Goal: Task Accomplishment & Management: Complete application form

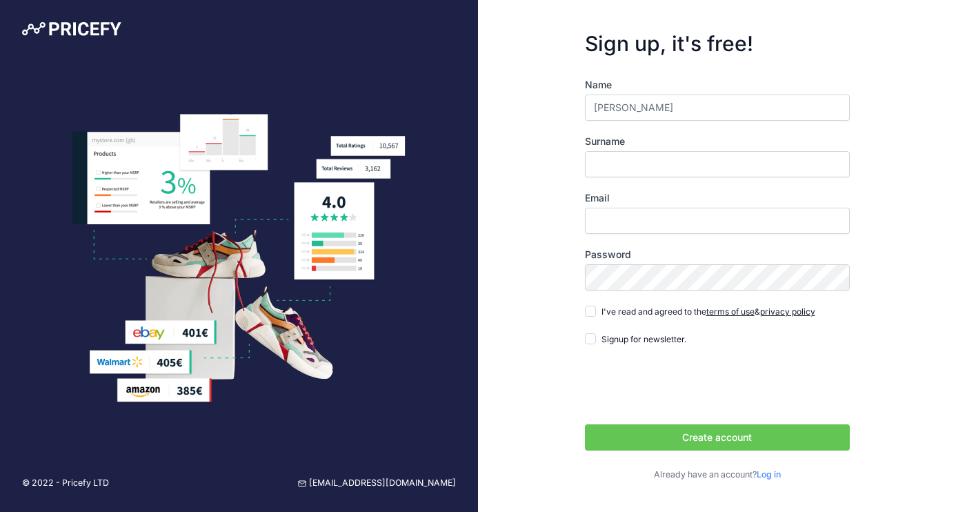
type input "[PERSON_NAME]"
type input "[EMAIL_ADDRESS][DOMAIN_NAME]"
click at [594, 310] on input "I've read and agreed to the terms of use & privacy policy" at bounding box center [590, 310] width 11 height 11
checkbox input "true"
click at [593, 340] on input "Signup for newsletter." at bounding box center [590, 338] width 11 height 11
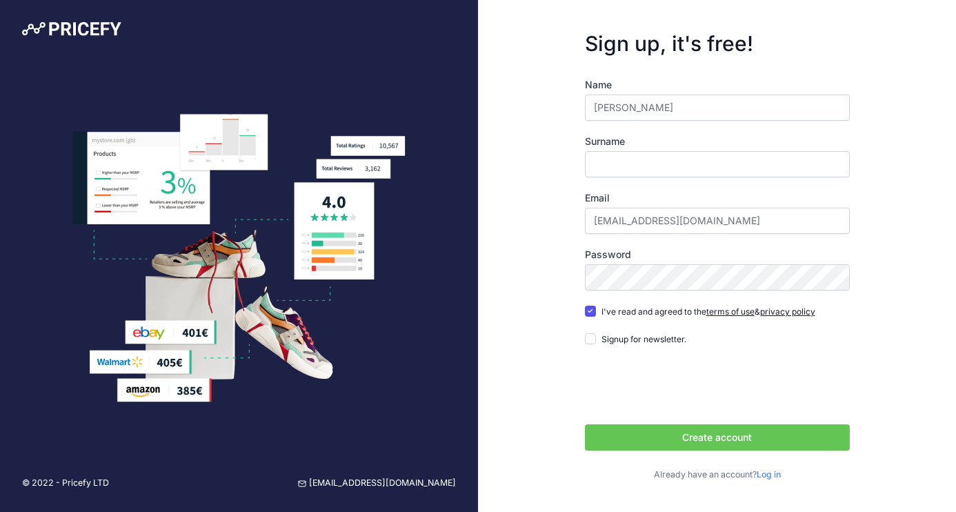
checkbox input "true"
click at [707, 439] on button "Create account" at bounding box center [717, 437] width 265 height 26
click at [838, 167] on input "Surname" at bounding box center [717, 164] width 265 height 26
type input "[PERSON_NAME]"
click at [682, 111] on input "[PERSON_NAME]" at bounding box center [717, 107] width 265 height 26
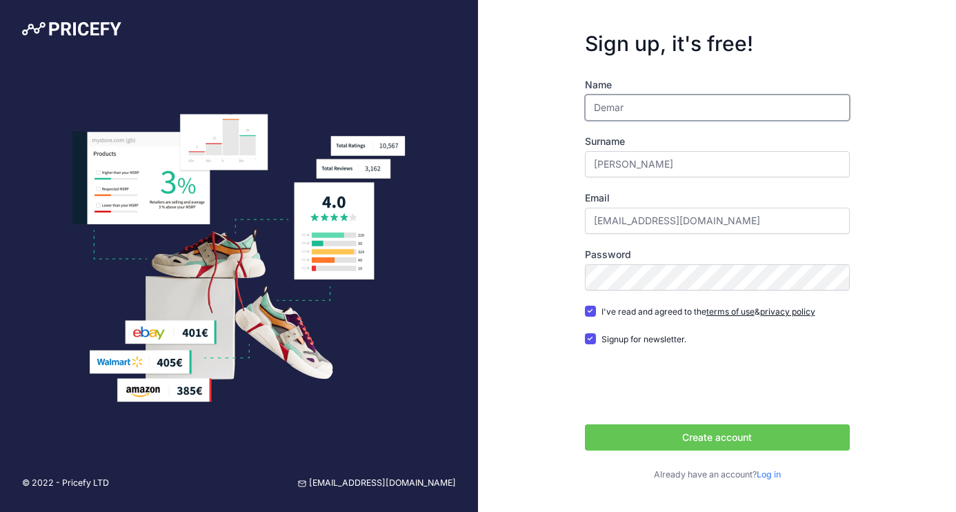
type input "Demar"
click at [736, 439] on button "Create account" at bounding box center [717, 437] width 265 height 26
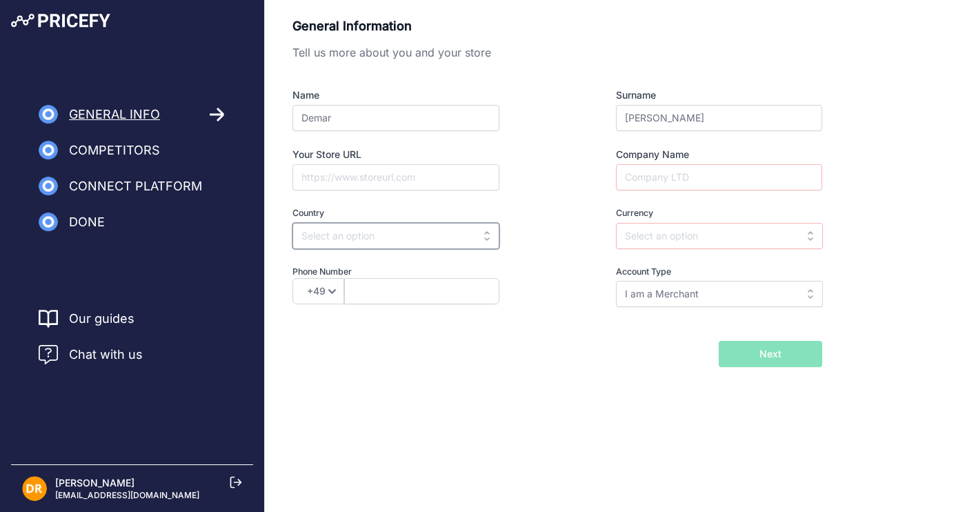
click at [354, 232] on input "text" at bounding box center [395, 236] width 207 height 26
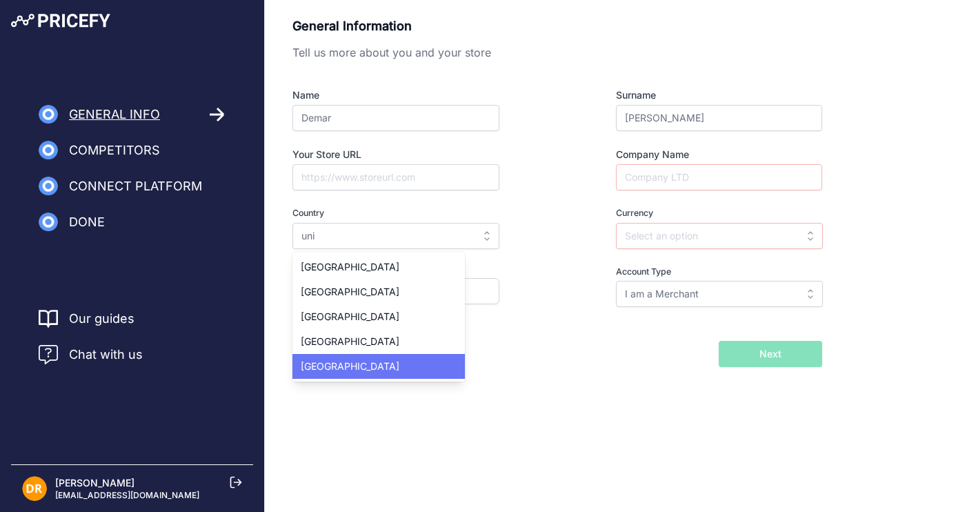
click at [348, 370] on span "[GEOGRAPHIC_DATA]" at bounding box center [350, 366] width 99 height 12
type input "[GEOGRAPHIC_DATA]"
type input "USD"
select select "1"
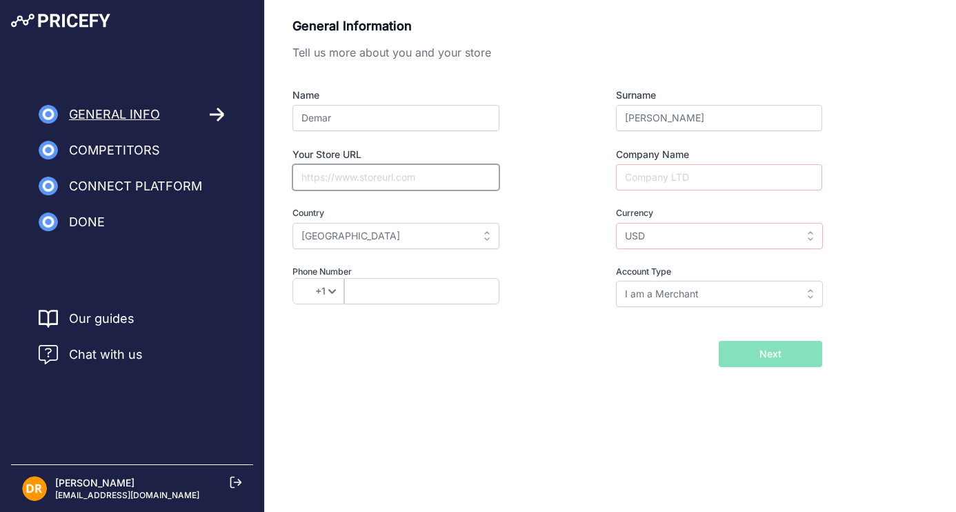
click at [417, 178] on input "Your Store URL" at bounding box center [395, 177] width 207 height 26
click at [671, 172] on input "Company Name" at bounding box center [719, 177] width 206 height 26
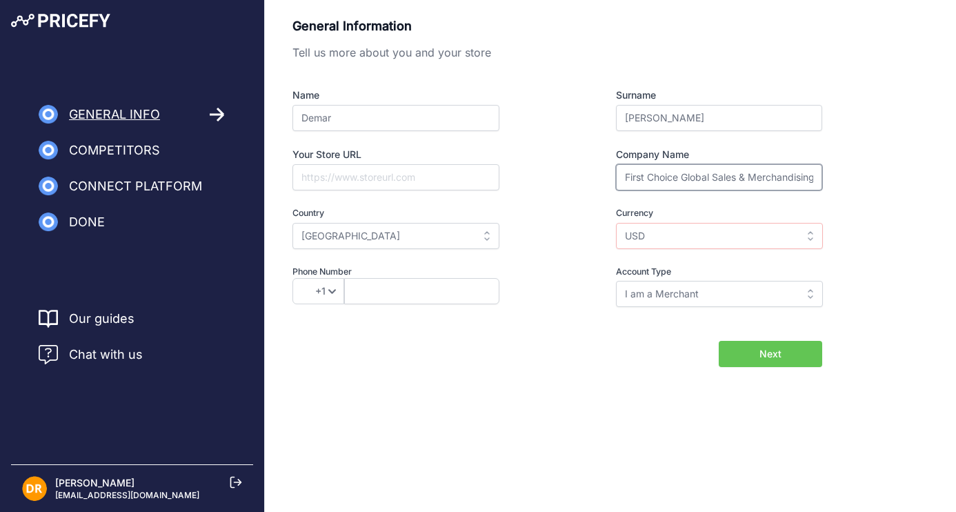
type input "First Choice Global Sales & Merchandising"
click at [812, 236] on input "USD" at bounding box center [719, 236] width 207 height 26
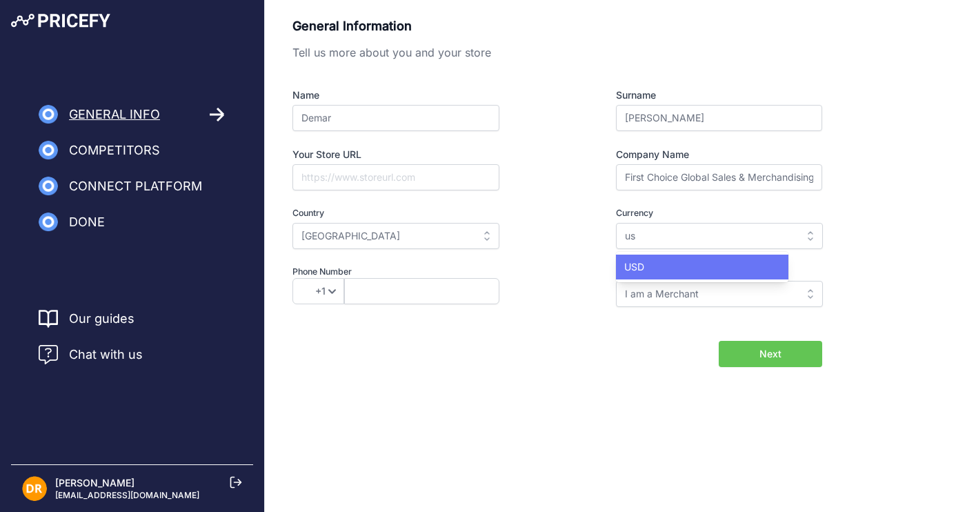
click at [672, 271] on div "USD" at bounding box center [702, 266] width 172 height 25
type input "USD"
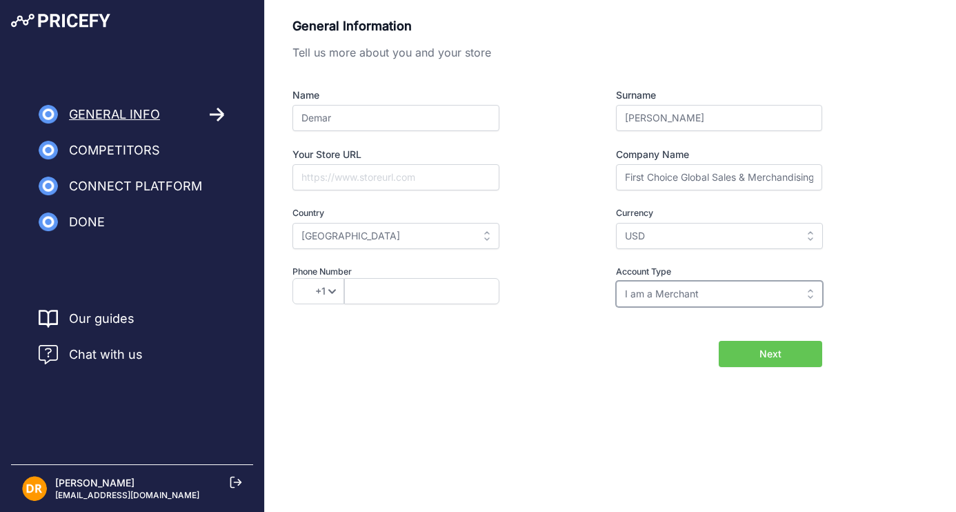
click at [676, 299] on input "I am a Merchant" at bounding box center [719, 294] width 207 height 26
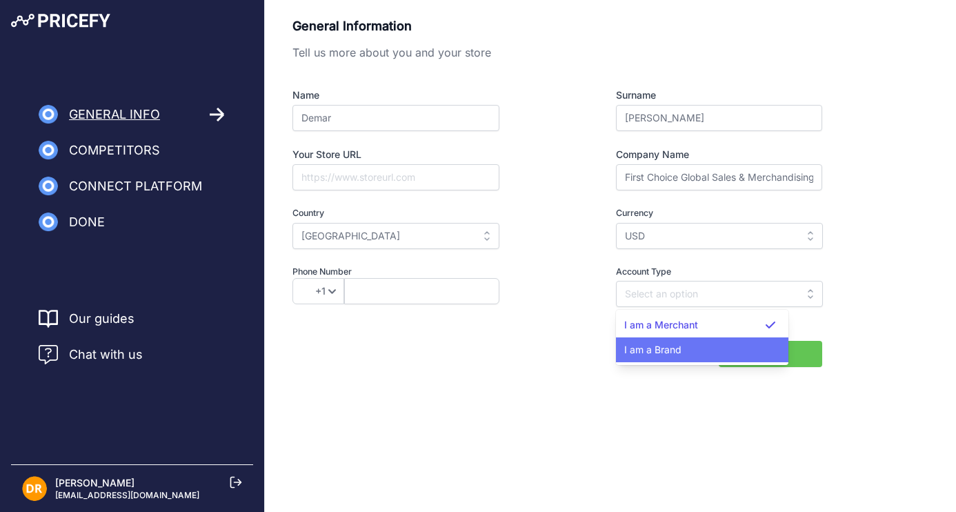
click at [671, 351] on span "I am a Brand" at bounding box center [652, 349] width 57 height 12
type input "I am a Brand"
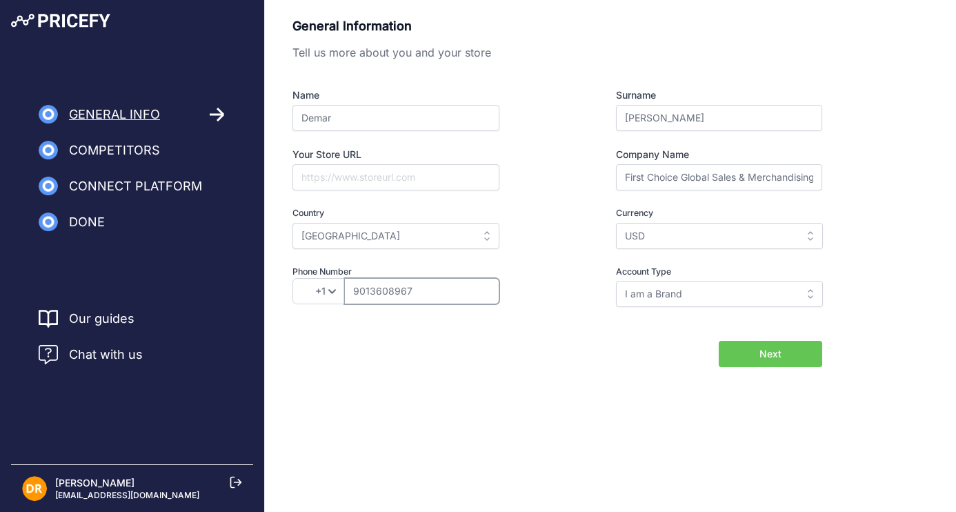
type input "9013608967"
click at [740, 358] on button "Next" at bounding box center [769, 354] width 103 height 26
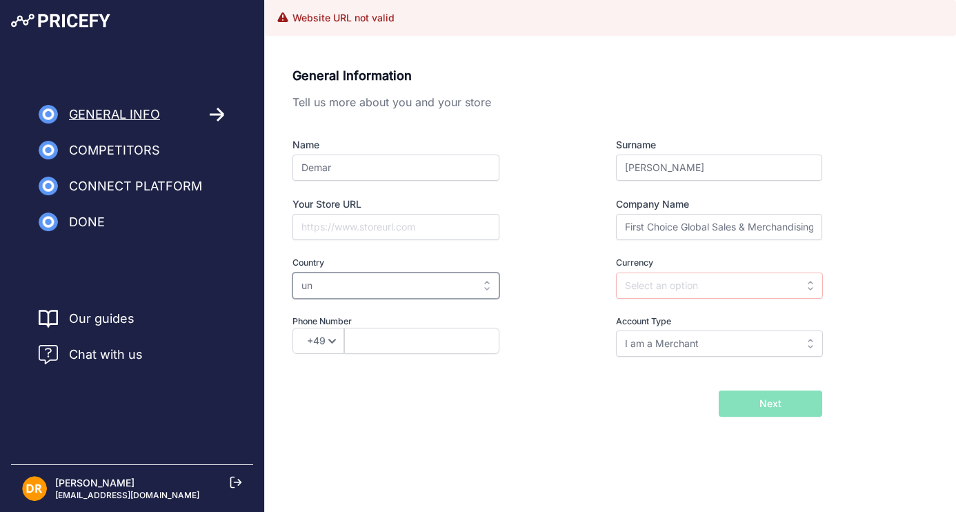
type input "uni"
type input "[GEOGRAPHIC_DATA]"
click at [696, 279] on input "text" at bounding box center [719, 285] width 207 height 26
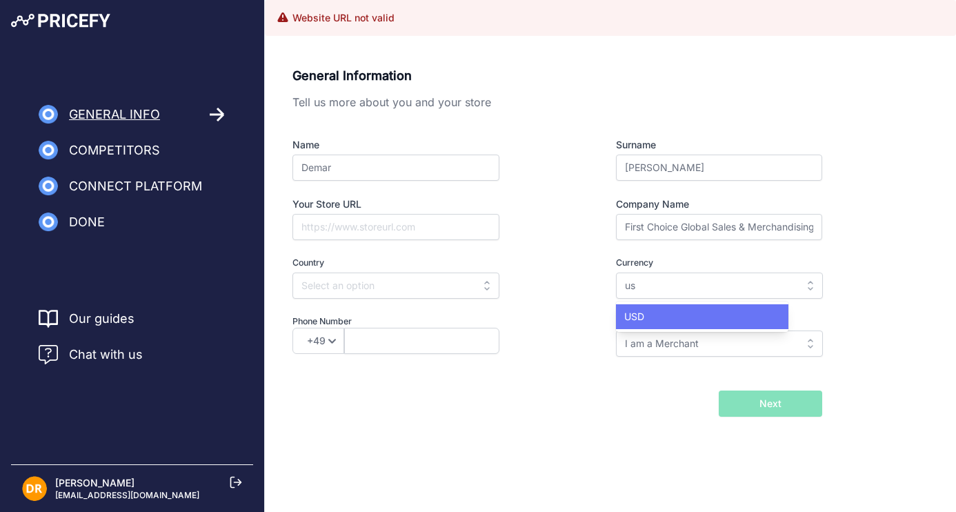
click at [688, 310] on div "USD" at bounding box center [702, 316] width 172 height 25
type input "USD"
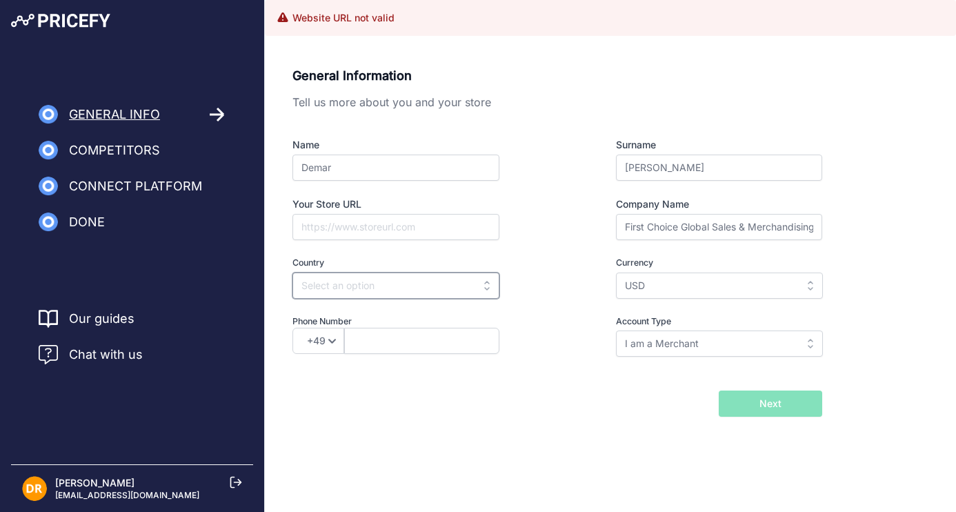
click at [356, 285] on input "text" at bounding box center [395, 285] width 207 height 26
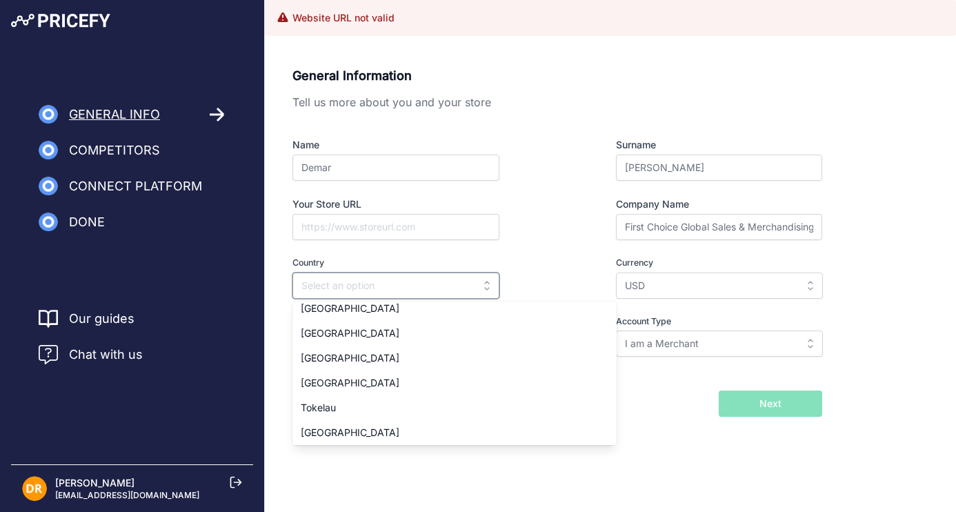
scroll to position [5667, 0]
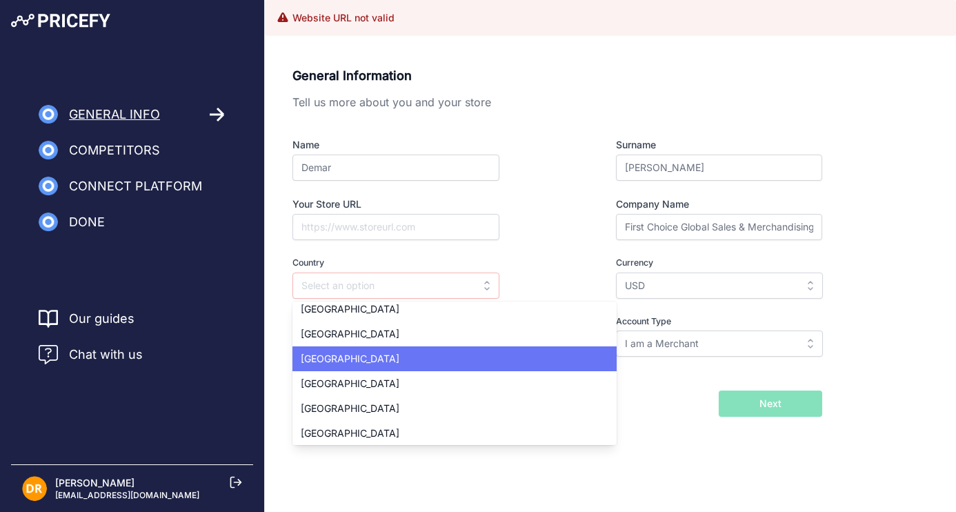
click at [374, 356] on div "[GEOGRAPHIC_DATA]" at bounding box center [454, 358] width 324 height 25
type input "[GEOGRAPHIC_DATA]"
select select "1"
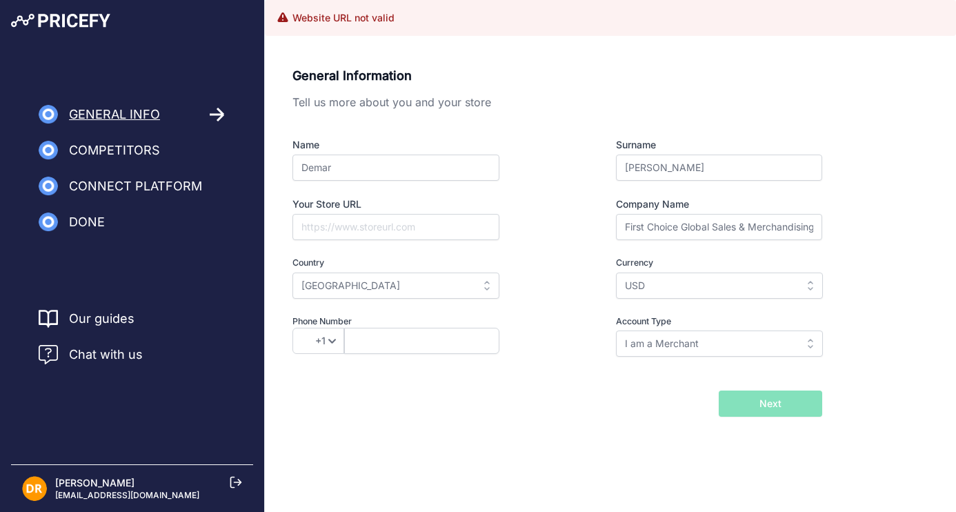
scroll to position [0, 0]
click at [784, 416] on button "Next" at bounding box center [769, 403] width 103 height 26
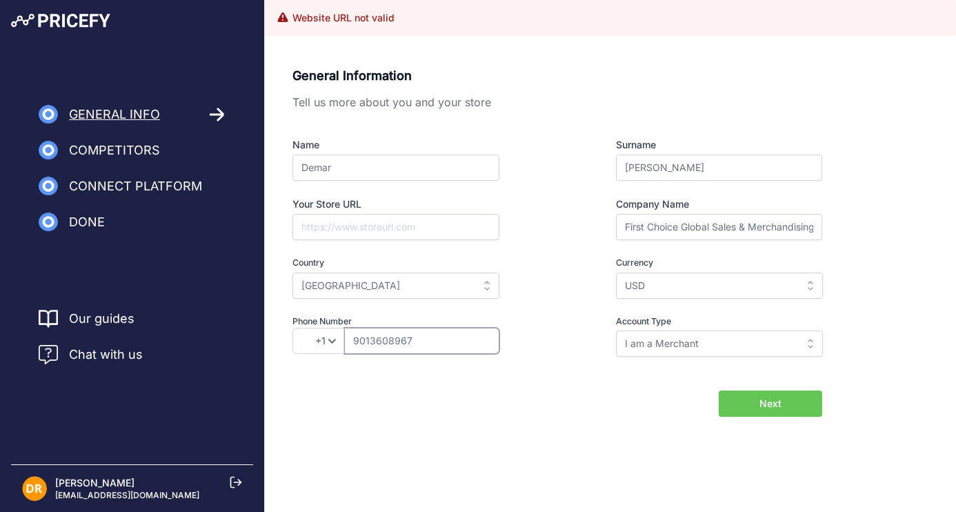
type input "9013608967"
click at [758, 416] on button "Next" at bounding box center [769, 403] width 103 height 26
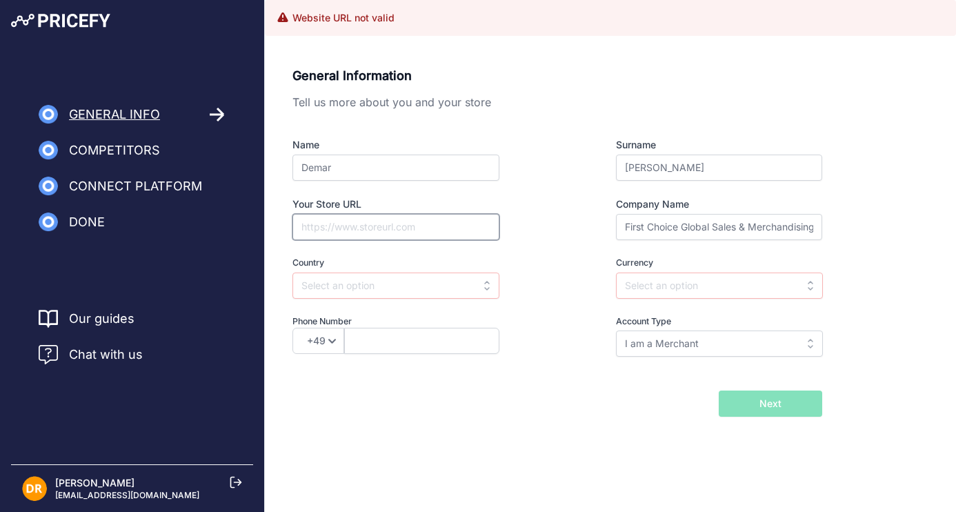
click at [404, 217] on input "Your Store URL" at bounding box center [395, 227] width 207 height 26
type input "[DOMAIN_NAME]"
type input "un"
click at [485, 283] on input "un" at bounding box center [395, 285] width 207 height 26
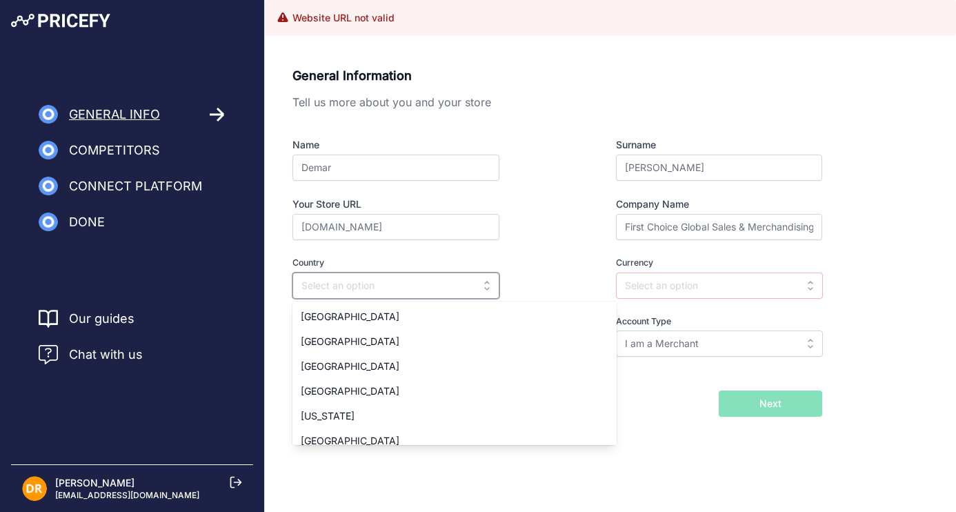
click at [379, 292] on input "text" at bounding box center [395, 285] width 207 height 26
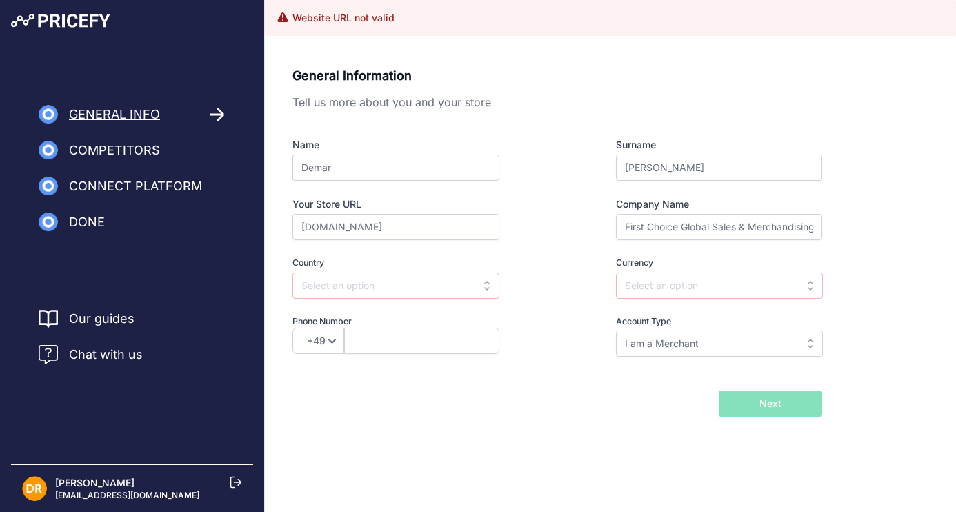
click at [476, 312] on div "Name Demar Surname Roberts Your Store URL www.firstchoiceglobalsales.com Compan…" at bounding box center [557, 247] width 530 height 219
click at [487, 285] on input "text" at bounding box center [395, 285] width 207 height 26
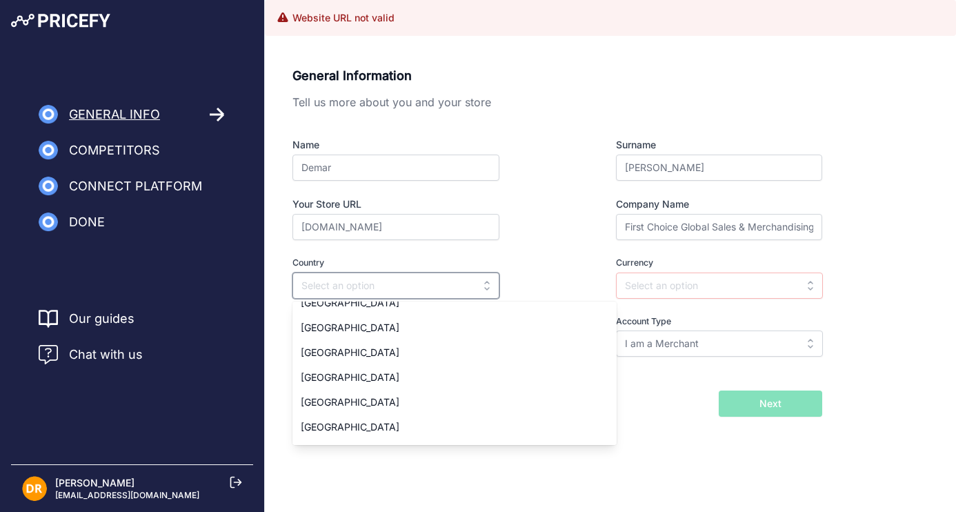
scroll to position [5698, 0]
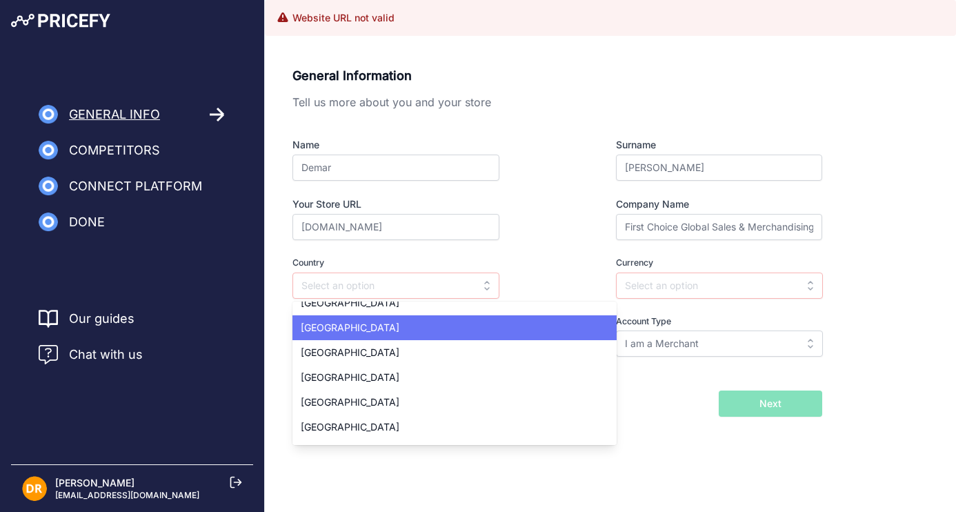
click at [378, 326] on div "[GEOGRAPHIC_DATA]" at bounding box center [454, 327] width 324 height 25
type input "[GEOGRAPHIC_DATA]"
type input "USD"
select select "1"
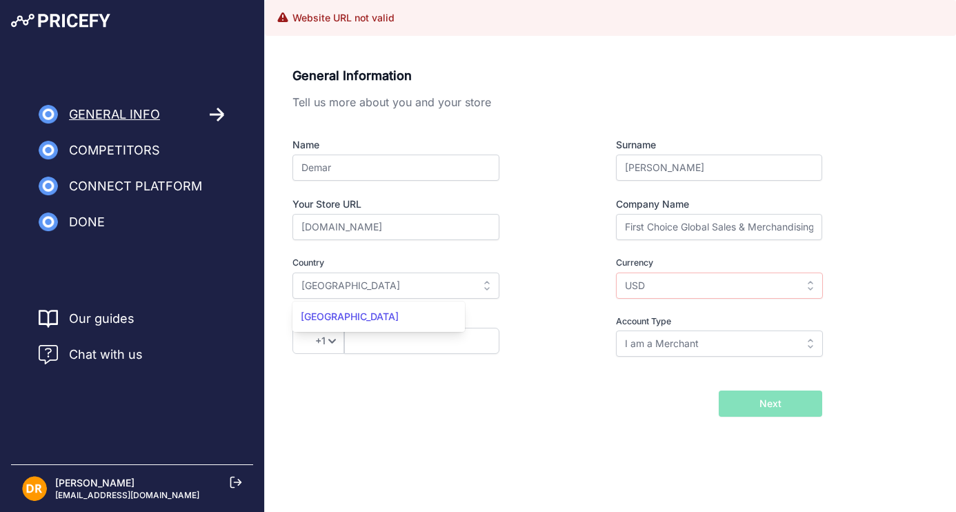
scroll to position [0, 0]
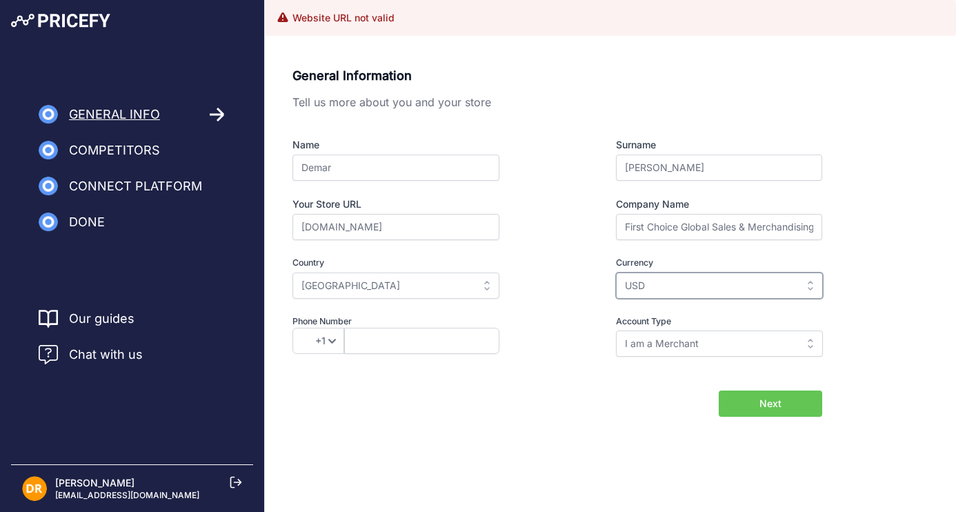
click at [810, 283] on input "USD" at bounding box center [719, 285] width 207 height 26
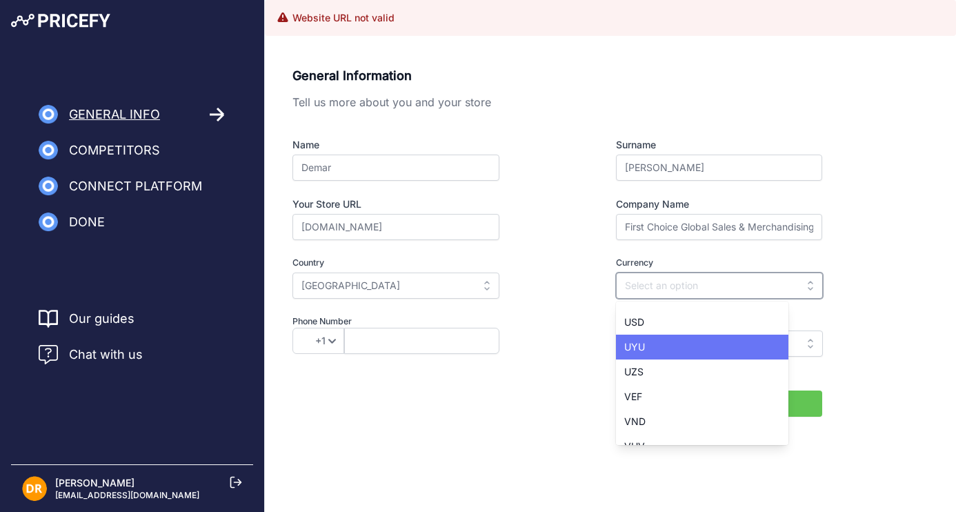
scroll to position [2747, 0]
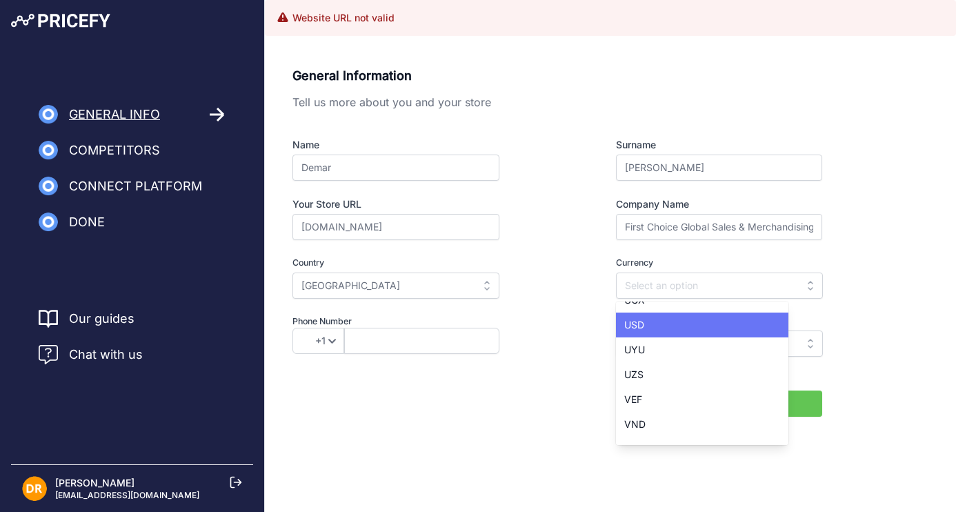
click at [693, 324] on div "USD" at bounding box center [702, 324] width 172 height 25
type input "USD"
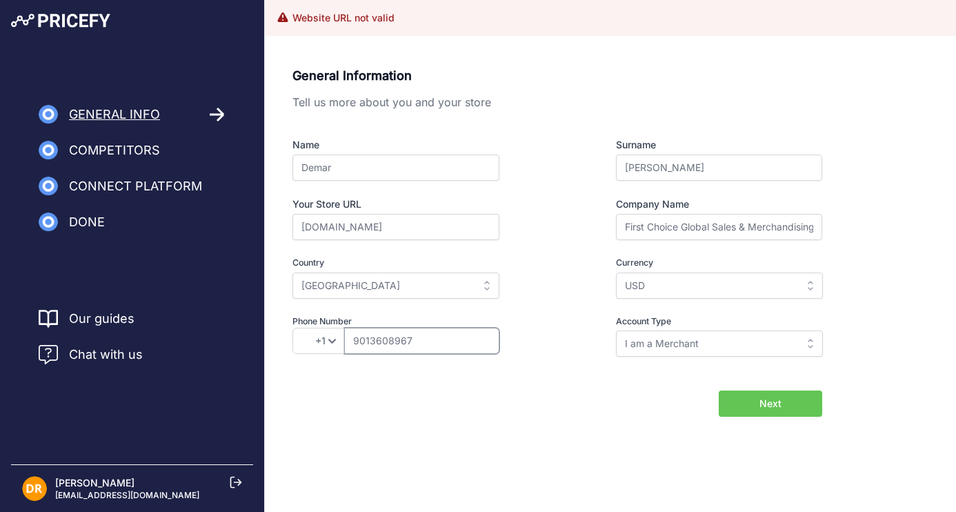
type input "9013608967"
click at [812, 348] on input "I am a Merchant" at bounding box center [719, 343] width 207 height 26
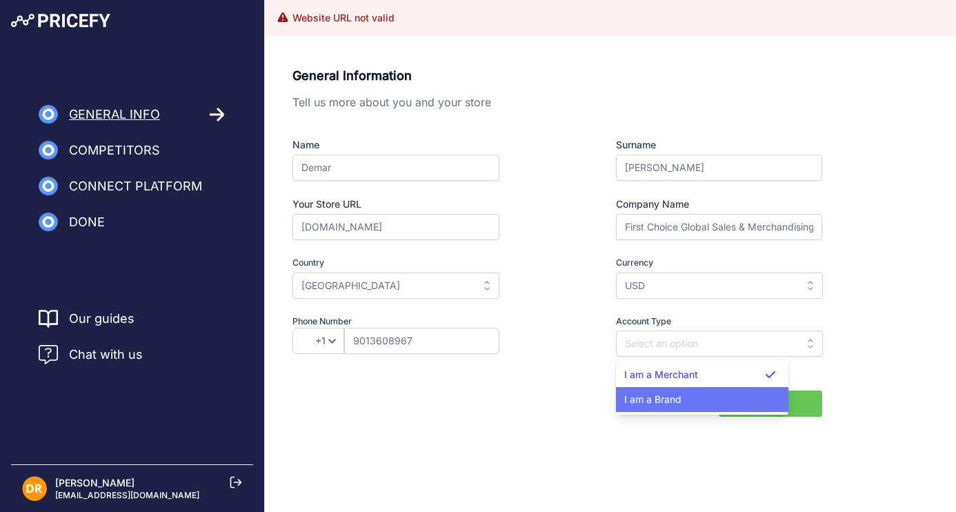
click at [678, 397] on span "I am a Brand" at bounding box center [652, 399] width 57 height 12
type input "I am a Brand"
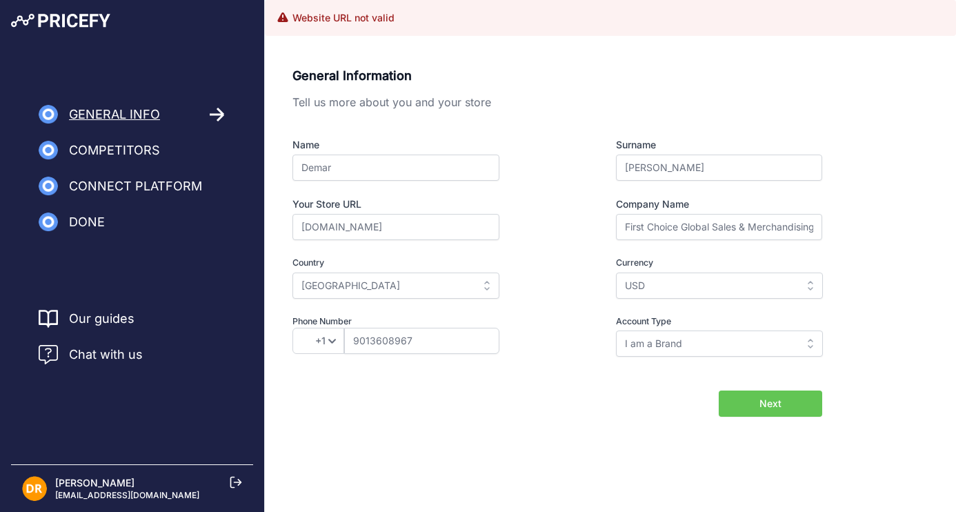
click at [770, 410] on span "Next" at bounding box center [770, 403] width 22 height 14
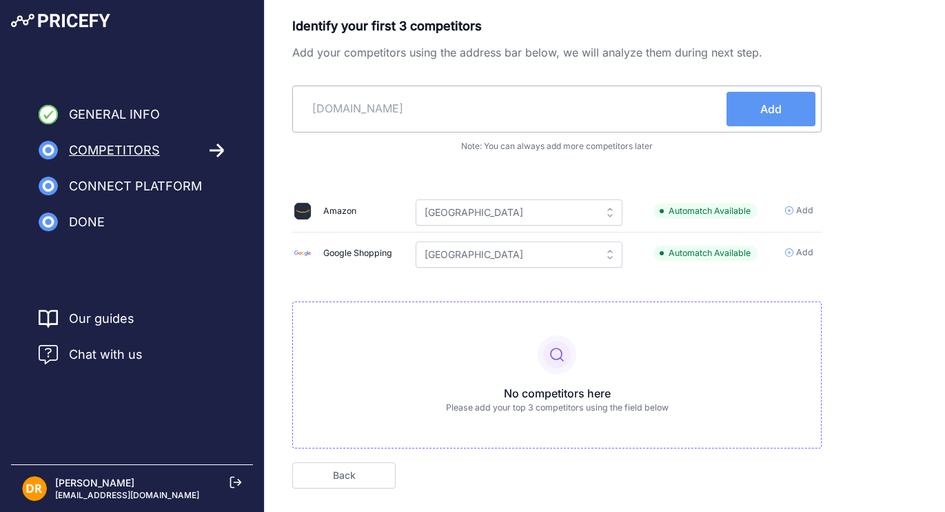
type input "[DOMAIN_NAME]"
click at [759, 107] on button "Add" at bounding box center [771, 109] width 89 height 34
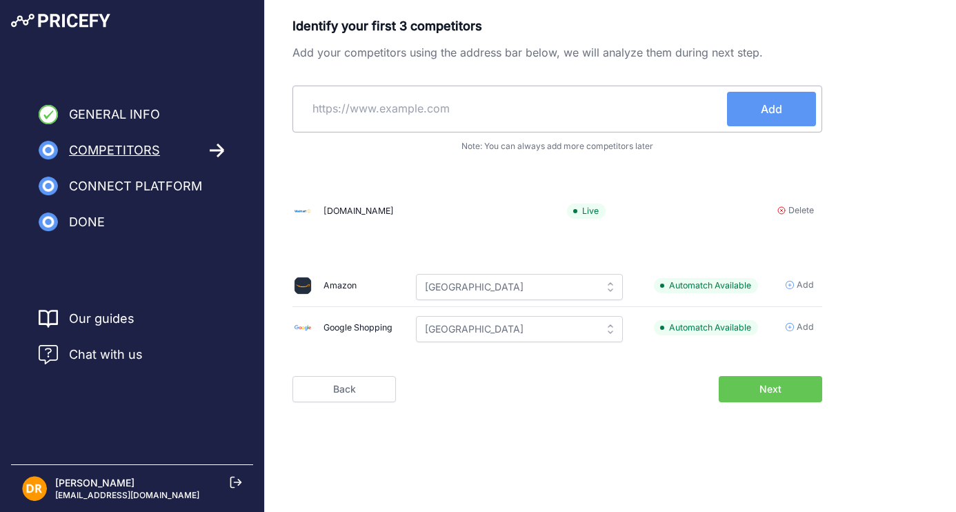
click at [597, 109] on input "text" at bounding box center [513, 108] width 428 height 33
type input "[DOMAIN_NAME]"
click at [775, 108] on span "Add" at bounding box center [771, 109] width 21 height 17
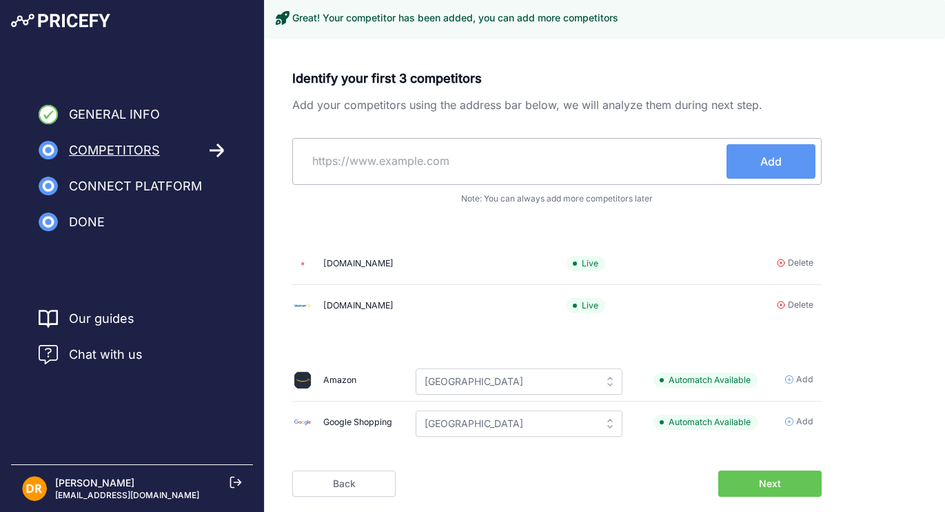
click at [758, 163] on button "Add" at bounding box center [771, 161] width 89 height 34
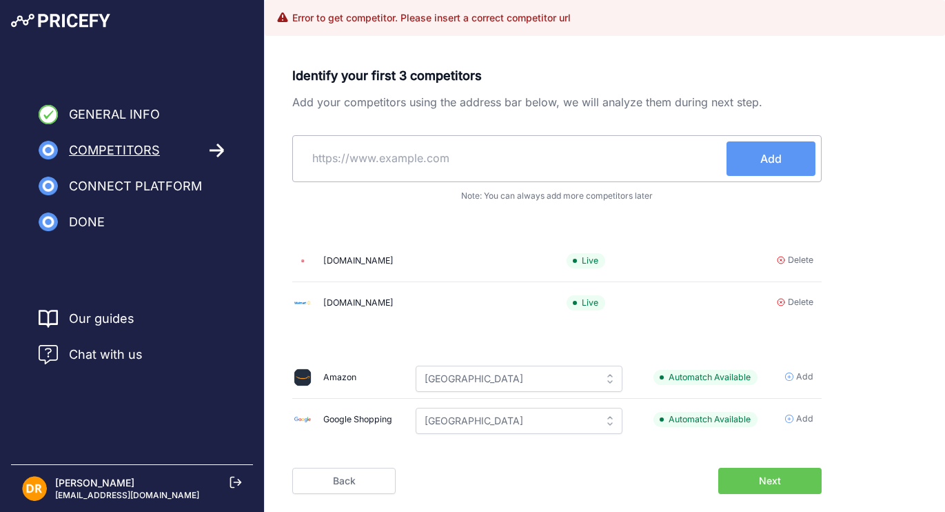
click at [414, 170] on input "text" at bounding box center [513, 157] width 428 height 33
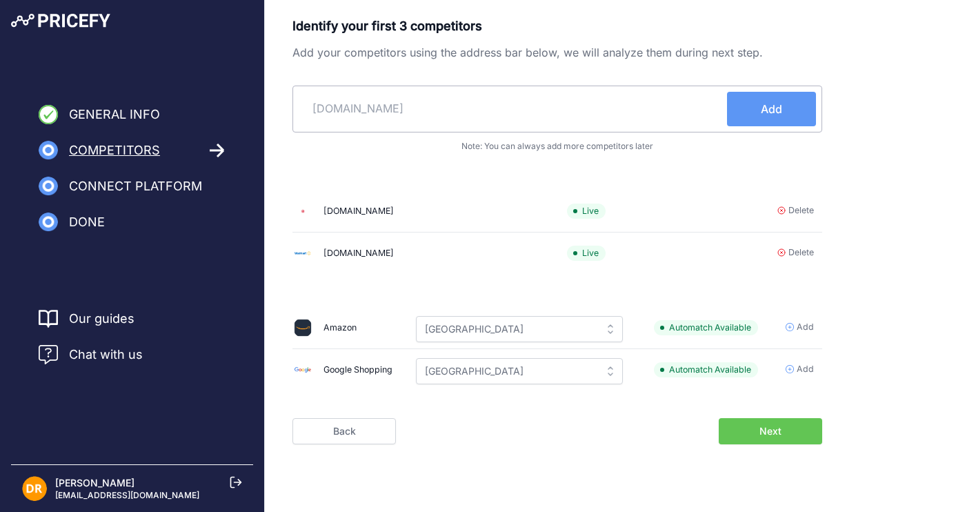
type input "[DOMAIN_NAME]"
click at [752, 101] on button "Add" at bounding box center [771, 109] width 89 height 34
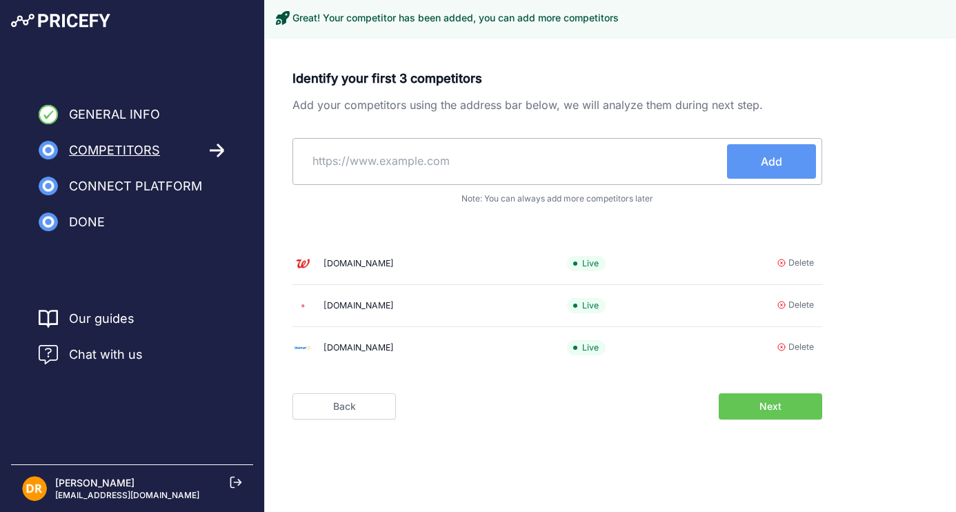
click at [550, 152] on input "text" at bounding box center [513, 160] width 428 height 33
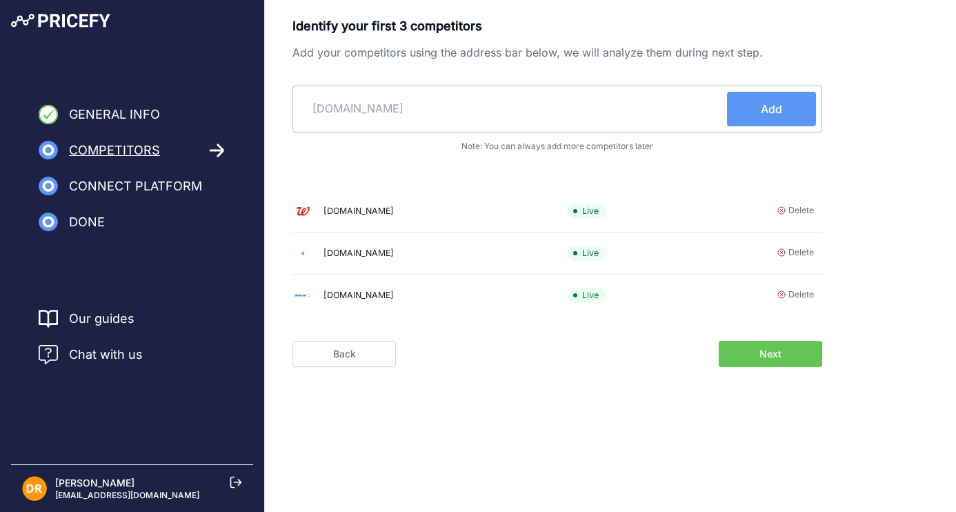
type input "[DOMAIN_NAME]"
click at [772, 100] on button "Add" at bounding box center [771, 109] width 89 height 34
click at [783, 213] on icon at bounding box center [781, 210] width 7 height 7
click at [439, 114] on input "text" at bounding box center [513, 108] width 428 height 33
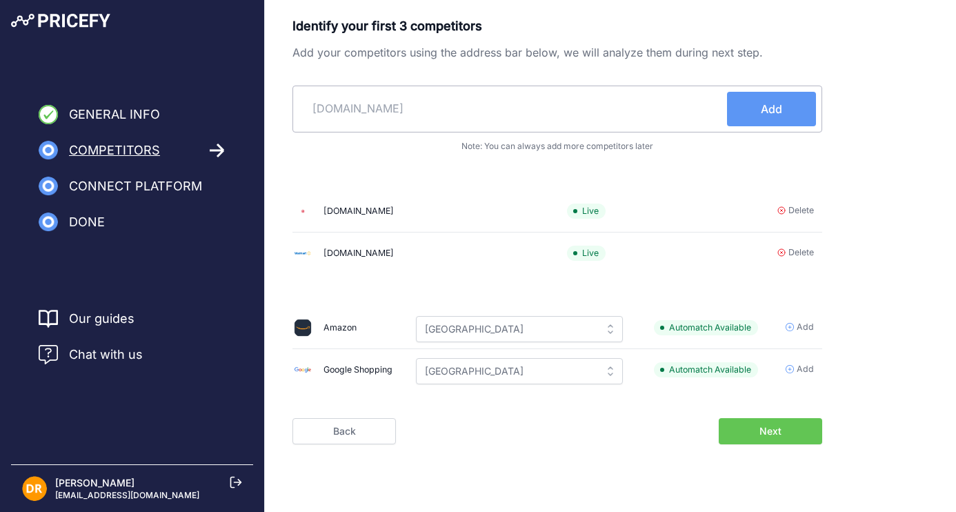
type input "[DOMAIN_NAME]"
click at [753, 105] on button "Add" at bounding box center [771, 109] width 89 height 34
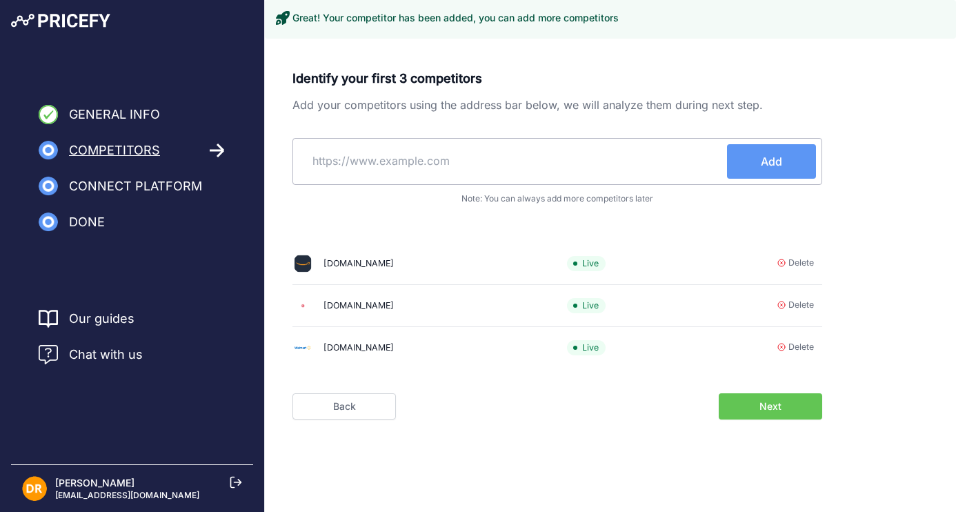
click at [785, 419] on button "Next" at bounding box center [769, 406] width 103 height 26
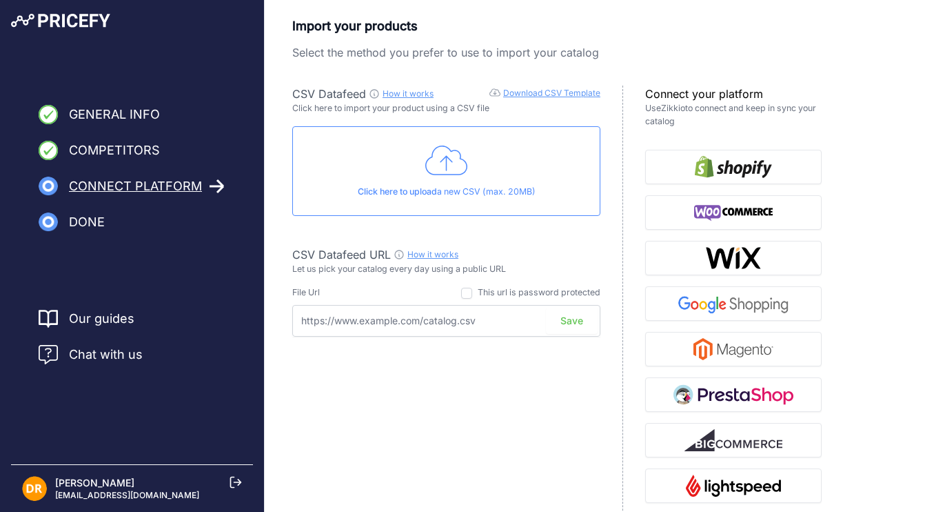
scroll to position [137, 0]
